Goal: Task Accomplishment & Management: Manage account settings

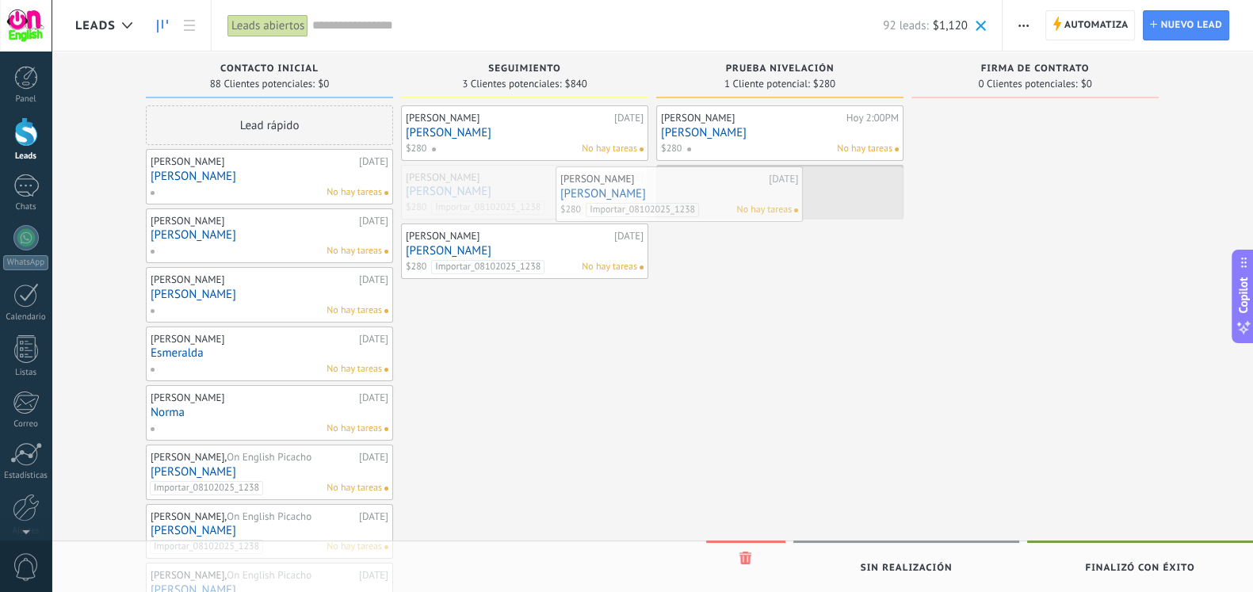
drag, startPoint x: 571, startPoint y: 209, endPoint x: 731, endPoint y: 214, distance: 160.9
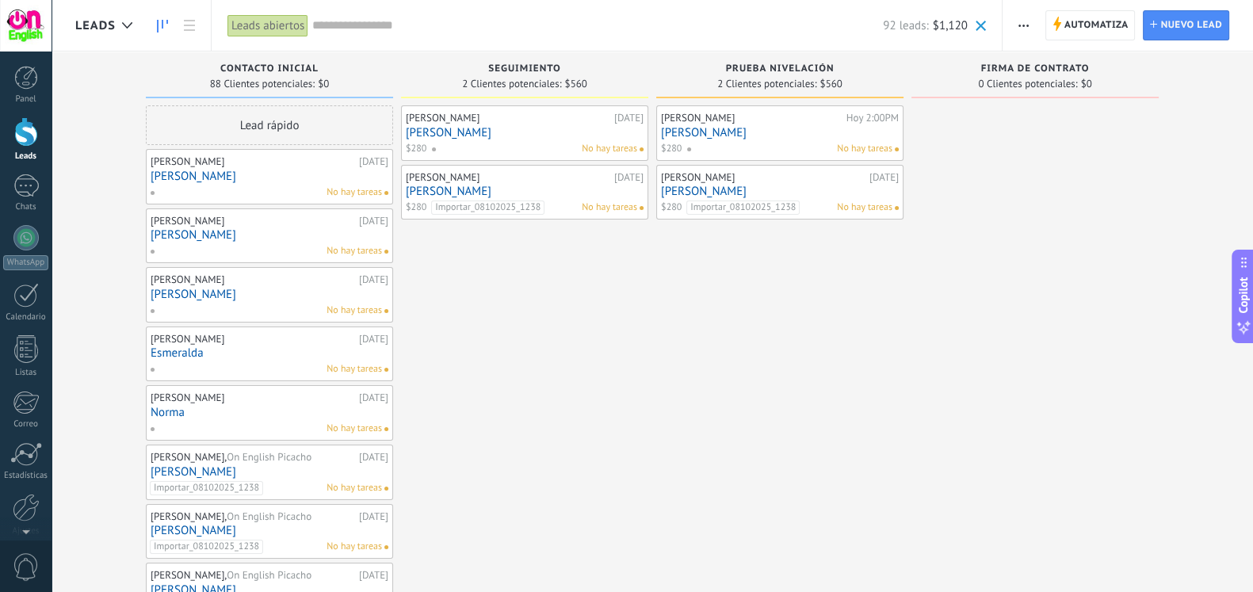
click at [770, 136] on link "[PERSON_NAME]" at bounding box center [780, 132] width 238 height 13
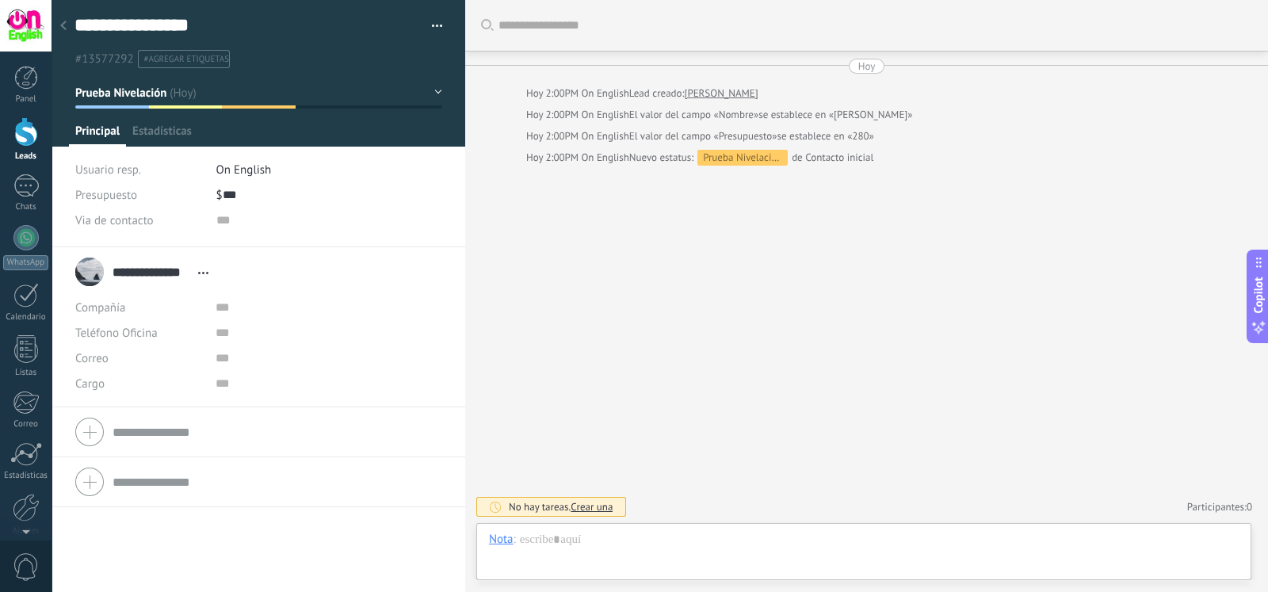
scroll to position [23, 0]
click at [639, 545] on div at bounding box center [864, 556] width 750 height 48
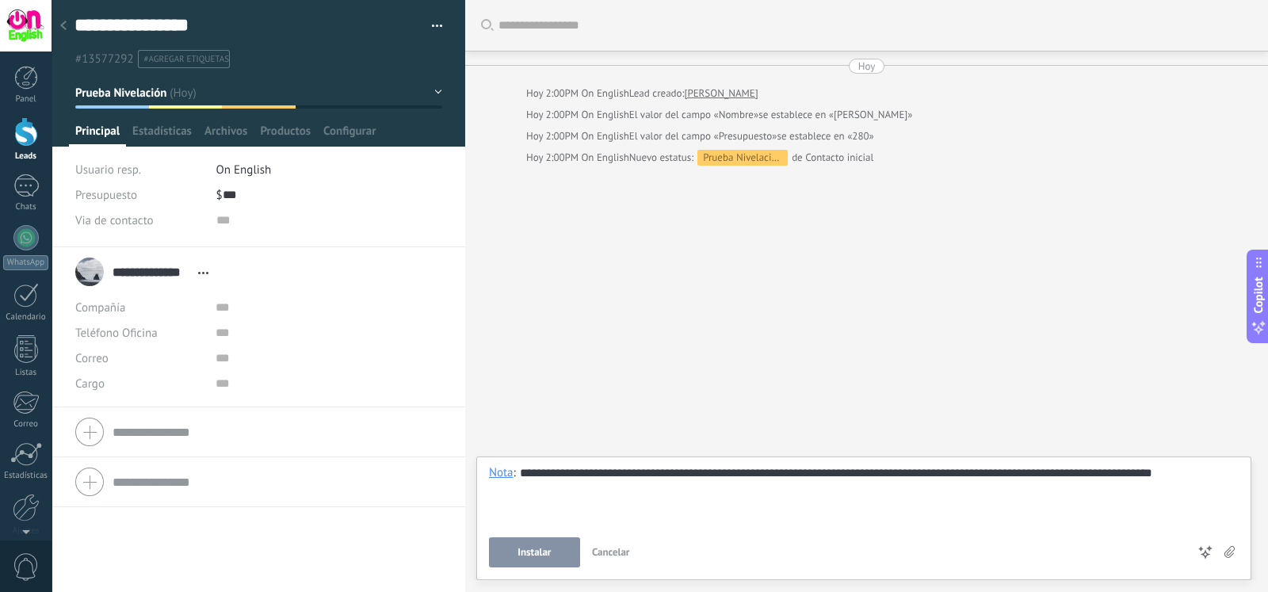
click at [540, 544] on button "Instalar" at bounding box center [534, 552] width 91 height 30
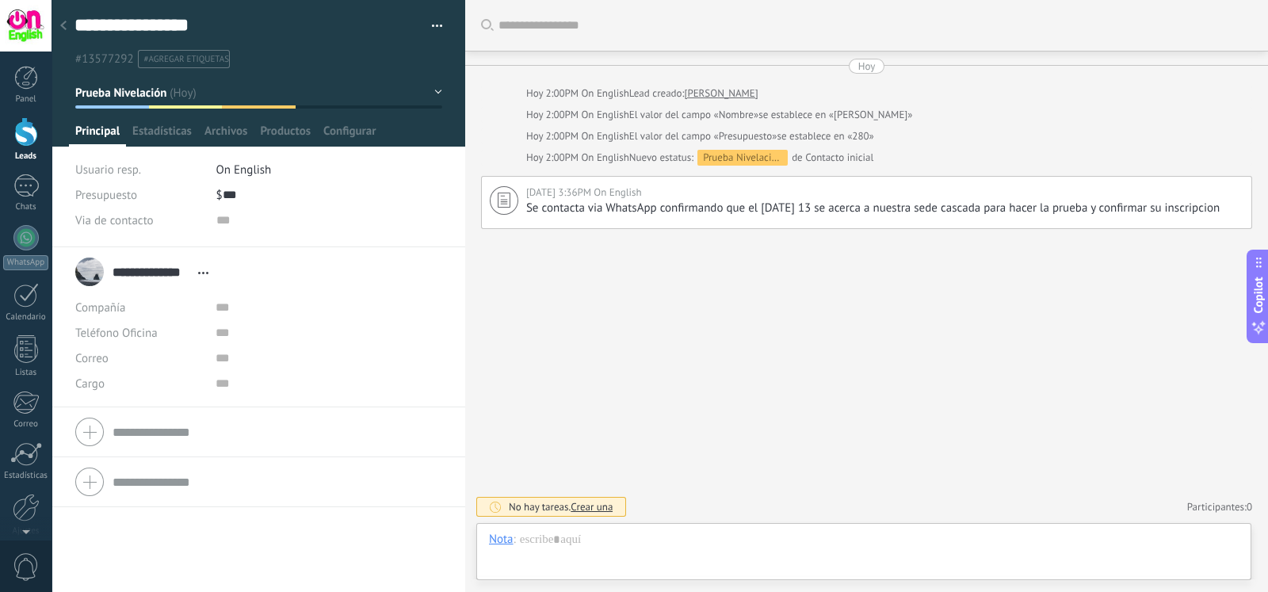
click at [63, 21] on icon at bounding box center [63, 26] width 6 height 10
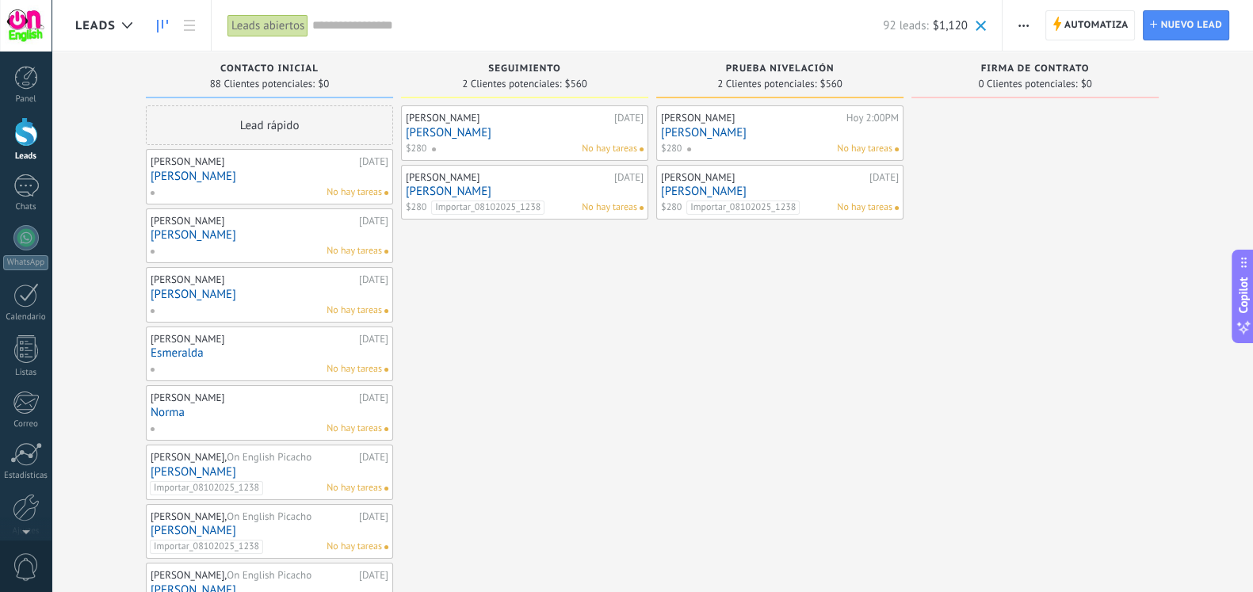
click at [780, 189] on link "[PERSON_NAME]" at bounding box center [780, 191] width 238 height 13
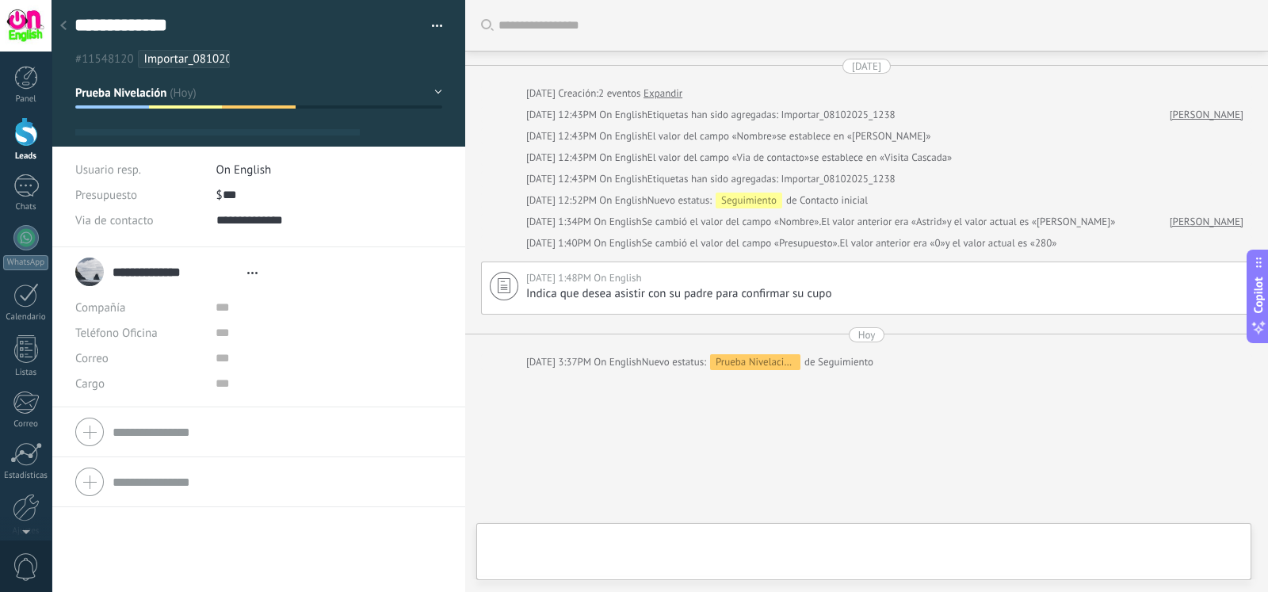
type textarea "**********"
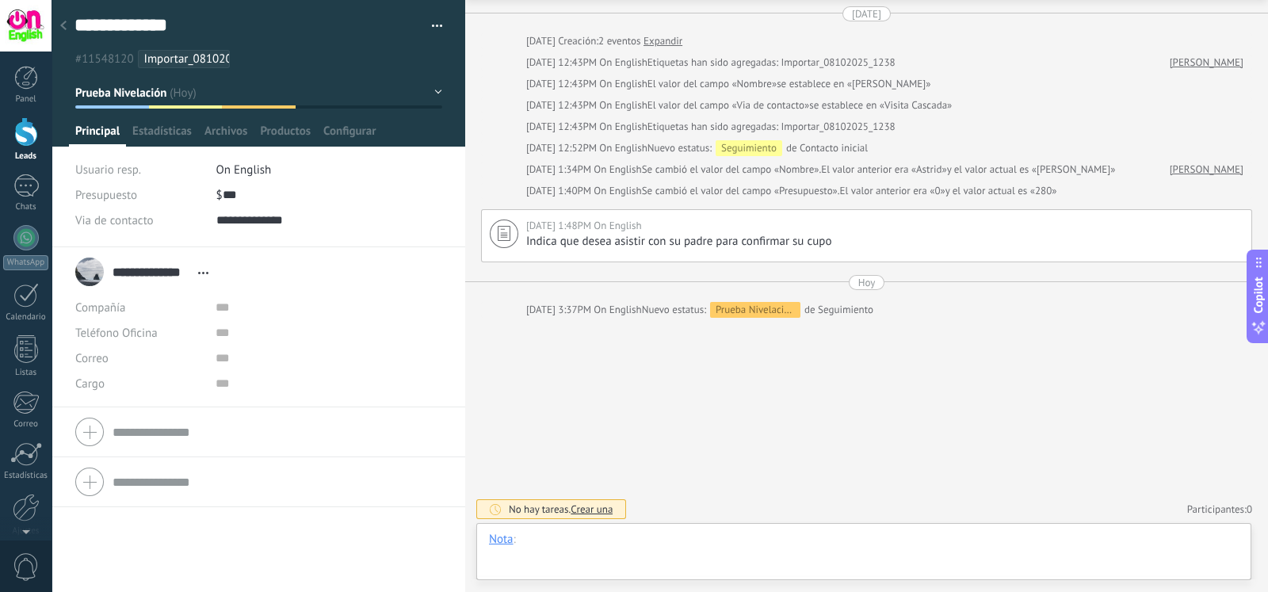
click at [616, 542] on div at bounding box center [864, 556] width 750 height 48
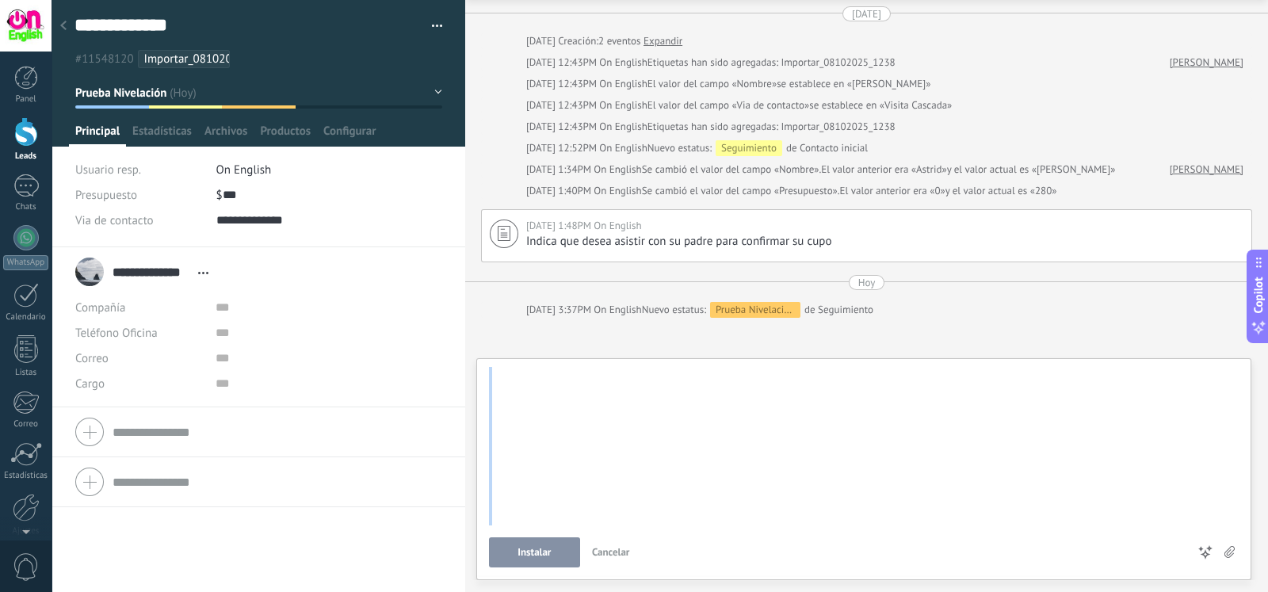
scroll to position [0, 0]
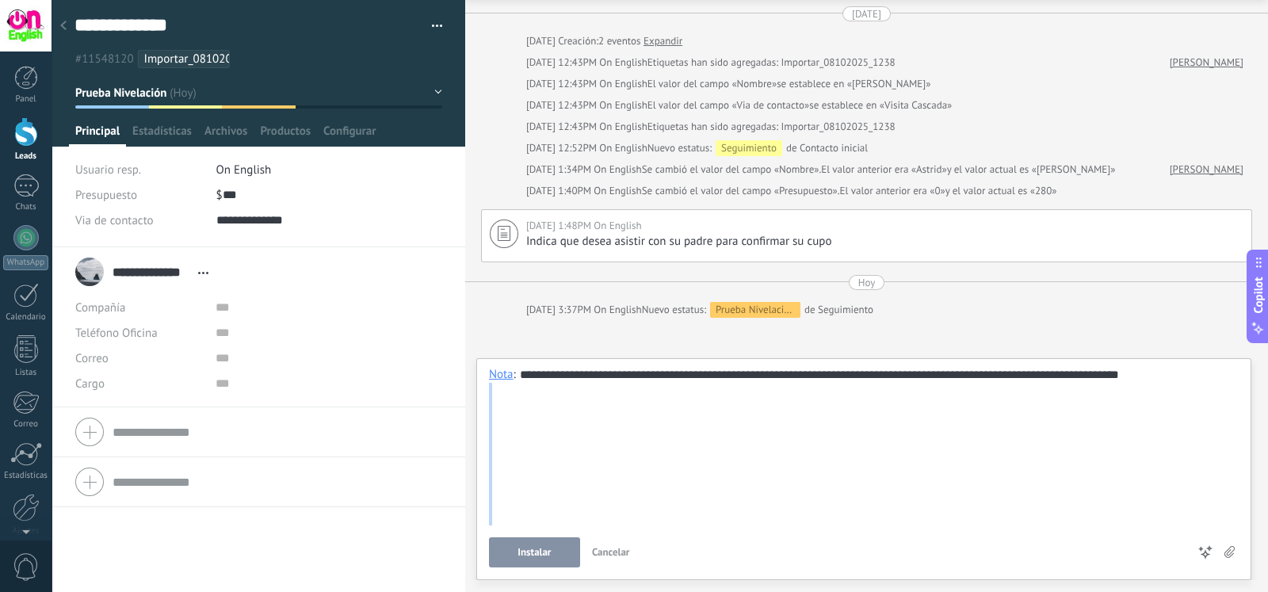
drag, startPoint x: 541, startPoint y: 510, endPoint x: 525, endPoint y: 395, distance: 116.9
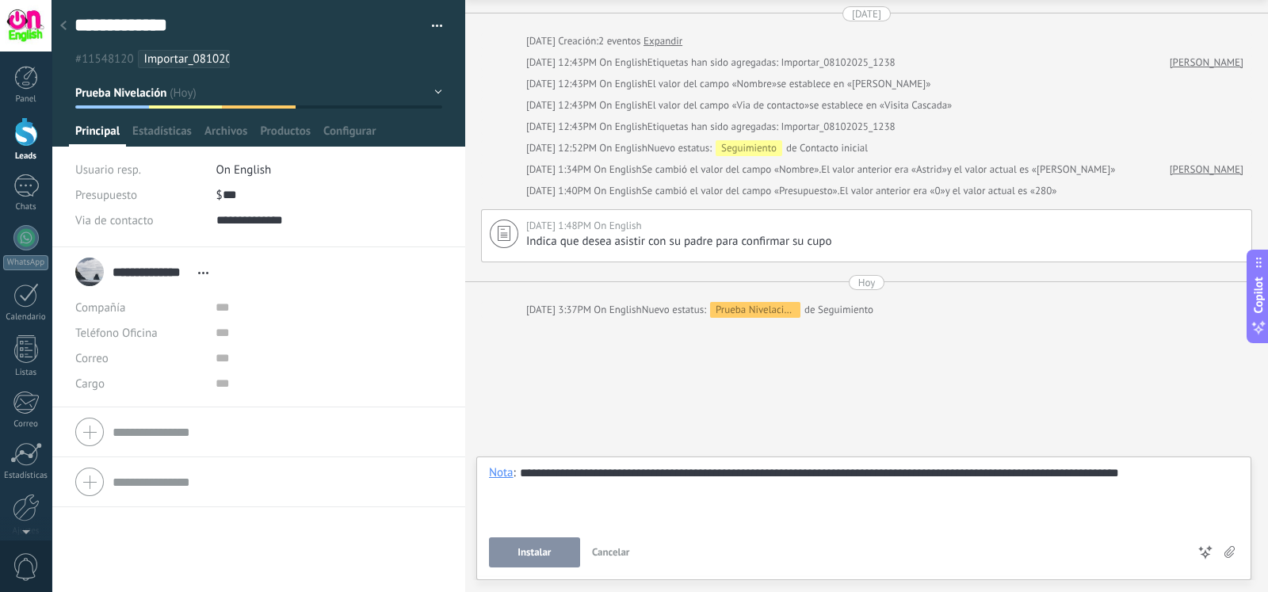
click at [1191, 467] on div "**********" at bounding box center [864, 495] width 750 height 60
click at [1143, 473] on div "**********" at bounding box center [864, 495] width 750 height 60
click at [542, 560] on button "Instalar" at bounding box center [534, 552] width 91 height 30
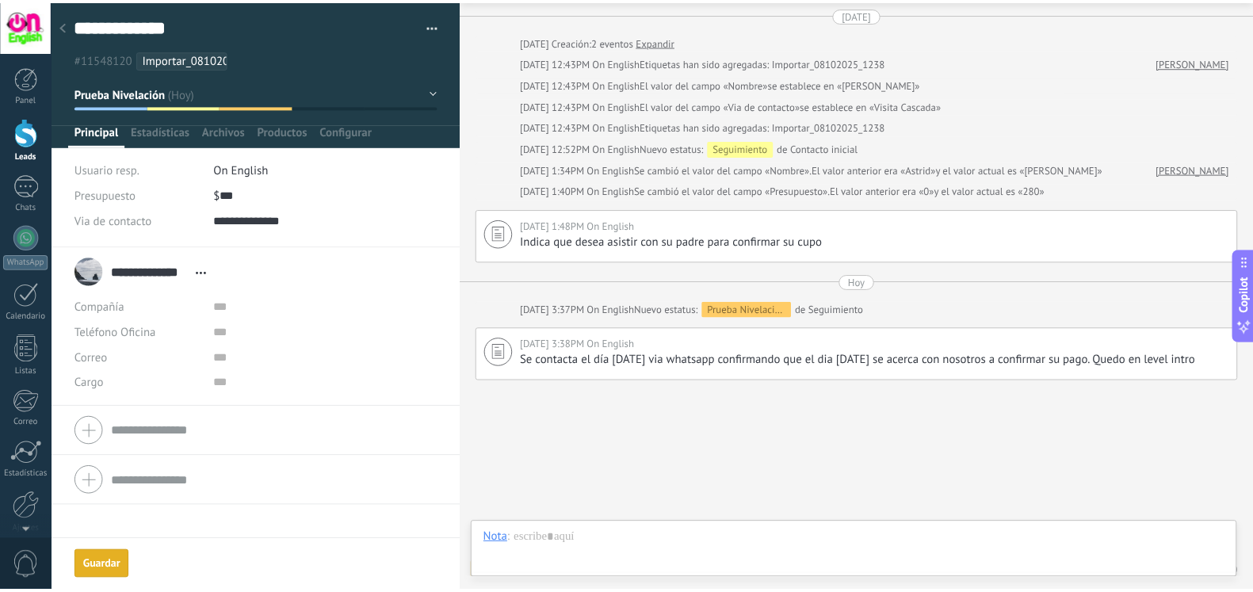
scroll to position [116, 0]
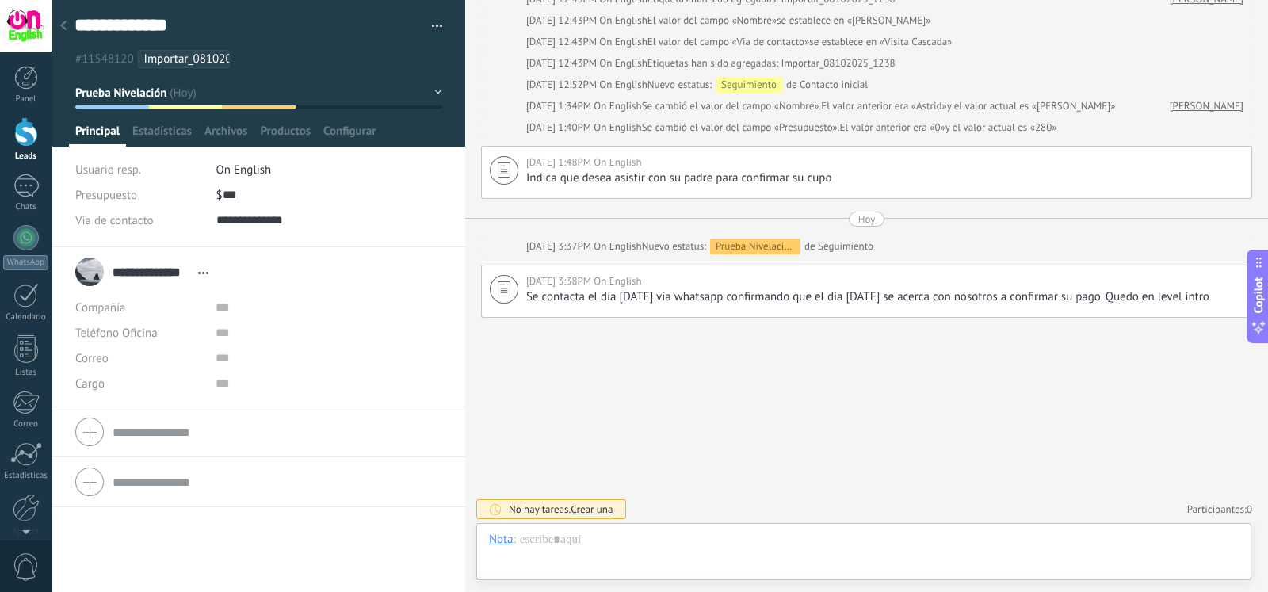
click at [67, 26] on div at bounding box center [63, 26] width 22 height 31
